Goal: Information Seeking & Learning: Check status

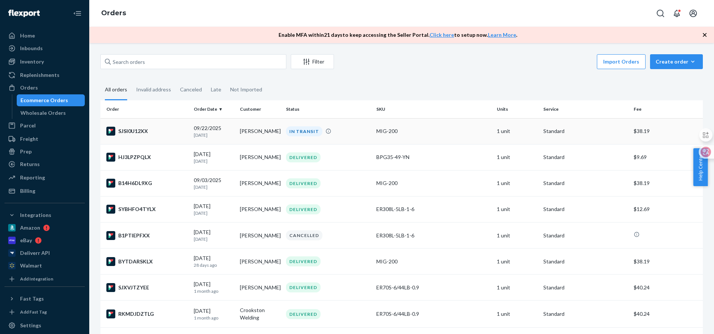
click at [159, 135] on div "SJSI0U12XX" at bounding box center [146, 131] width 81 height 9
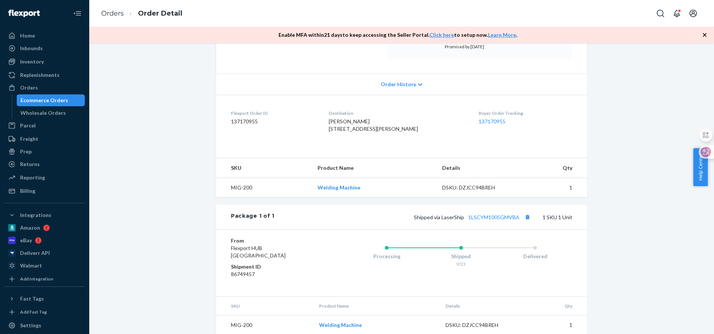
scroll to position [149, 0]
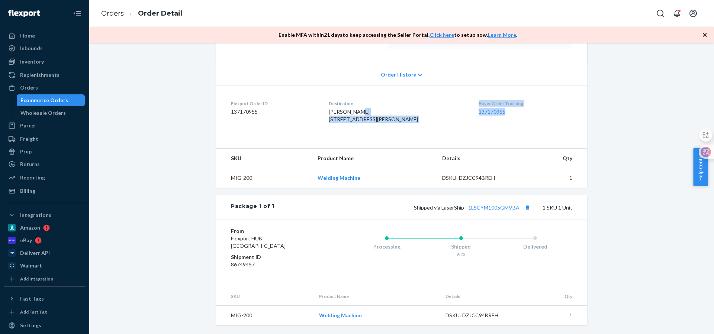
drag, startPoint x: 501, startPoint y: 107, endPoint x: 458, endPoint y: 104, distance: 42.8
click at [458, 104] on dl "Flexport Order ID 137170955 Destination [PERSON_NAME] [STREET_ADDRESS][PERSON_N…" at bounding box center [401, 113] width 371 height 56
click at [491, 114] on div "Buyer Order Tracking 137170955" at bounding box center [525, 113] width 94 height 26
drag, startPoint x: 496, startPoint y: 104, endPoint x: 463, endPoint y: 105, distance: 32.7
click at [463, 105] on dl "Flexport Order ID 137170955 Destination [PERSON_NAME] [STREET_ADDRESS][PERSON_N…" at bounding box center [401, 113] width 371 height 56
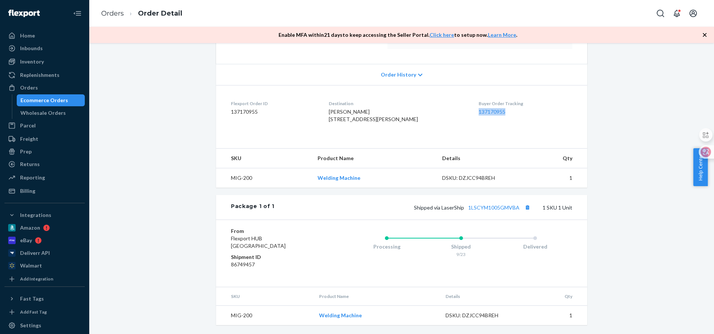
copy link "137170955"
click at [526, 210] on button "Copy tracking number" at bounding box center [527, 208] width 10 height 10
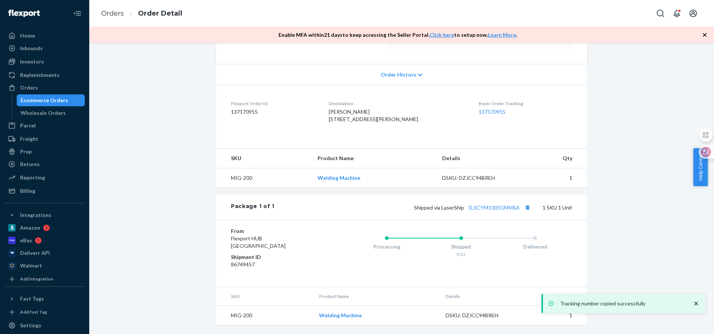
click at [445, 211] on span "Shipped via LaserShip 1LSCYM1005GMVBA" at bounding box center [473, 207] width 118 height 6
copy span "LaserShip"
